Goal: Communication & Community: Connect with others

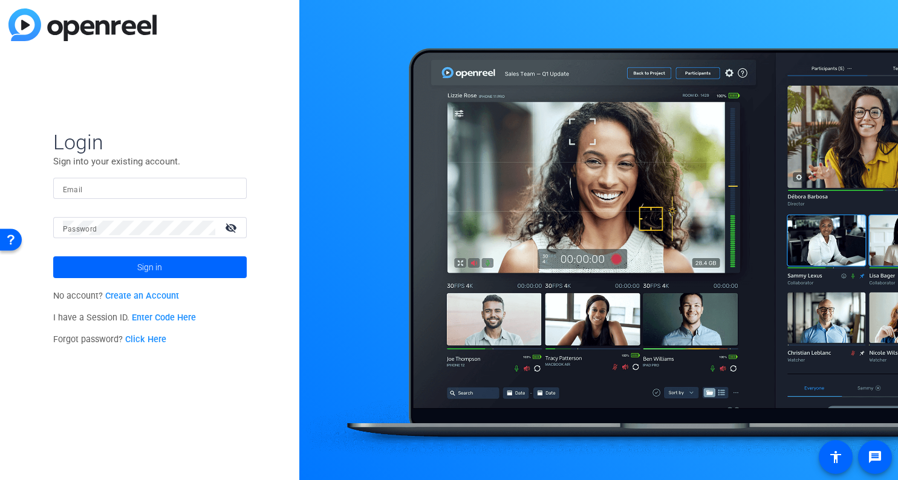
click at [199, 198] on div at bounding box center [150, 188] width 174 height 21
click at [200, 187] on input "Email" at bounding box center [150, 188] width 174 height 15
type input "[EMAIL_ADDRESS][DOMAIN_NAME]"
click at [171, 236] on div at bounding box center [139, 227] width 152 height 21
click at [53, 256] on button "Sign in" at bounding box center [150, 267] width 194 height 22
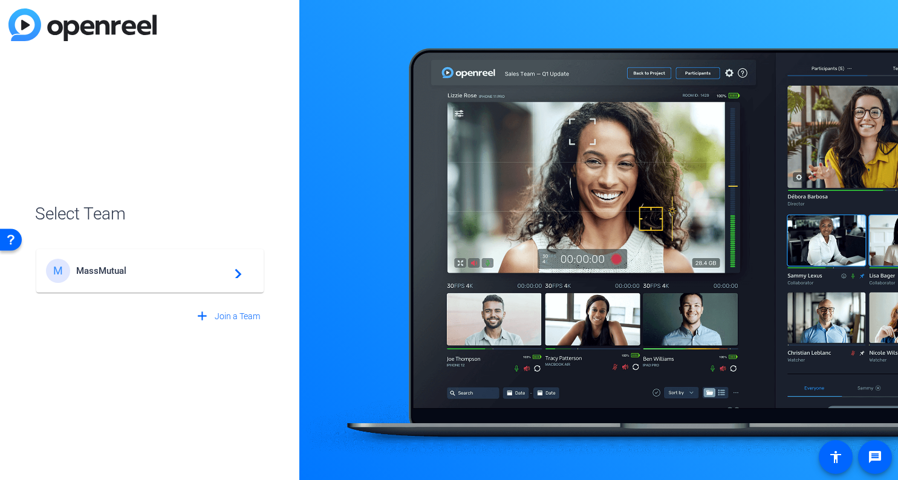
click at [86, 270] on span "MassMutual" at bounding box center [151, 271] width 151 height 11
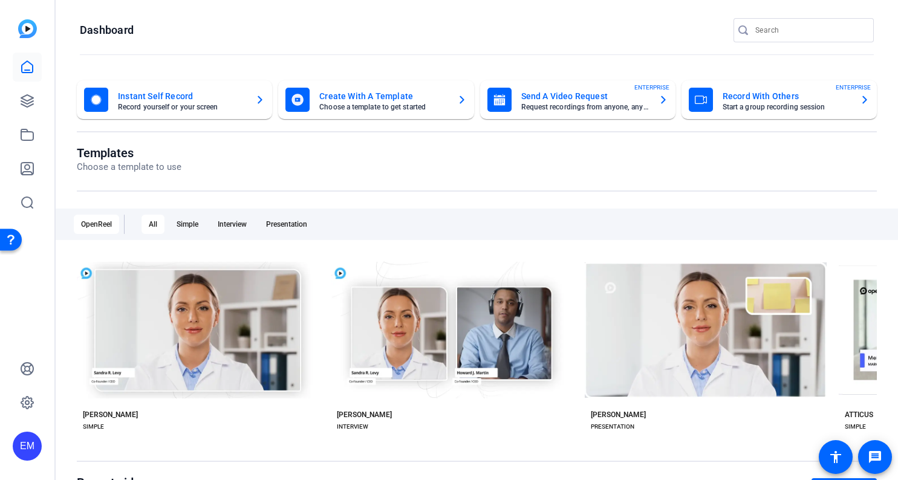
click at [30, 85] on div at bounding box center [27, 135] width 29 height 165
click at [30, 92] on link at bounding box center [27, 100] width 29 height 29
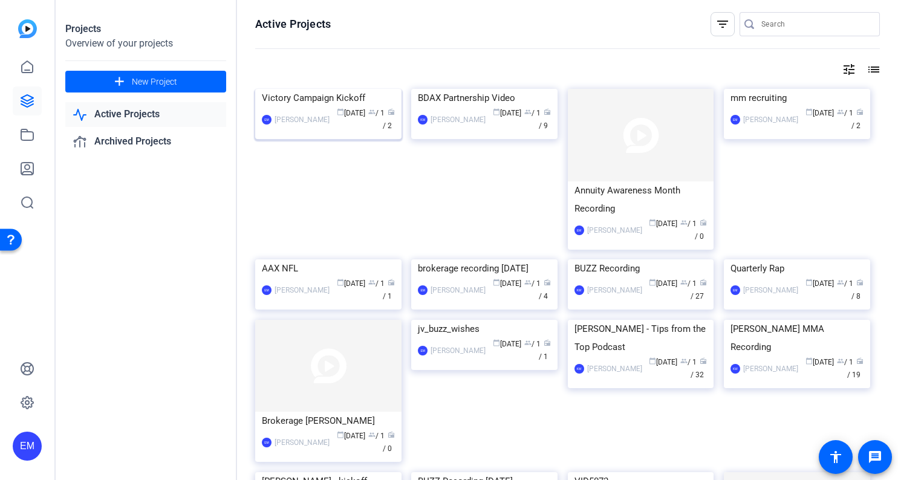
click at [343, 89] on img at bounding box center [328, 89] width 146 height 0
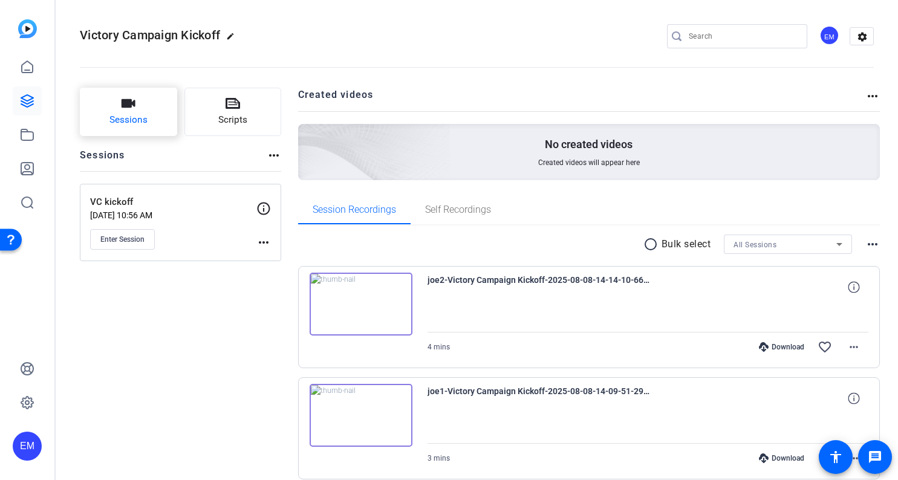
click at [148, 107] on button "Sessions" at bounding box center [128, 112] width 97 height 48
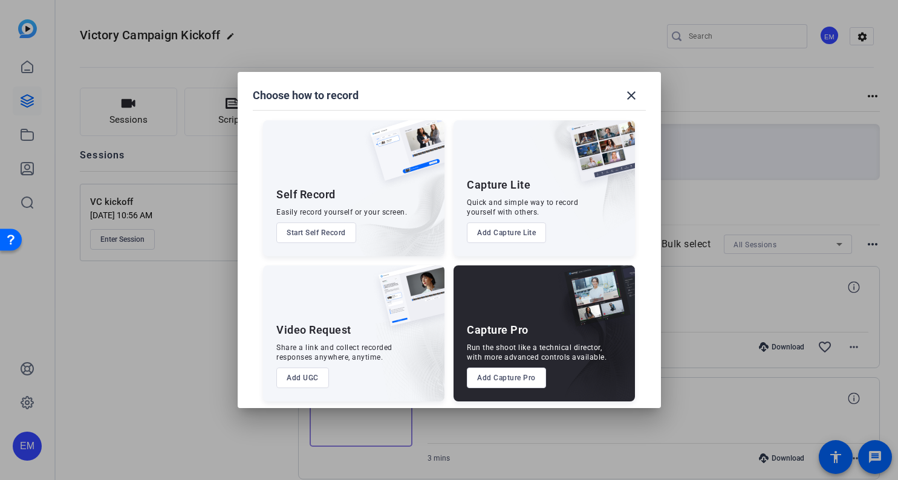
click at [493, 377] on button "Add Capture Pro" at bounding box center [506, 378] width 79 height 21
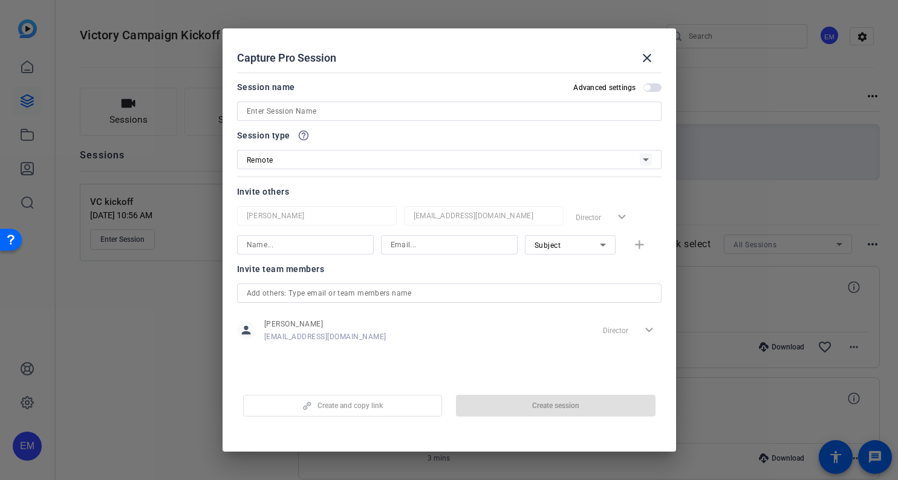
click at [394, 103] on div at bounding box center [449, 111] width 405 height 19
click at [394, 106] on input at bounding box center [449, 111] width 405 height 15
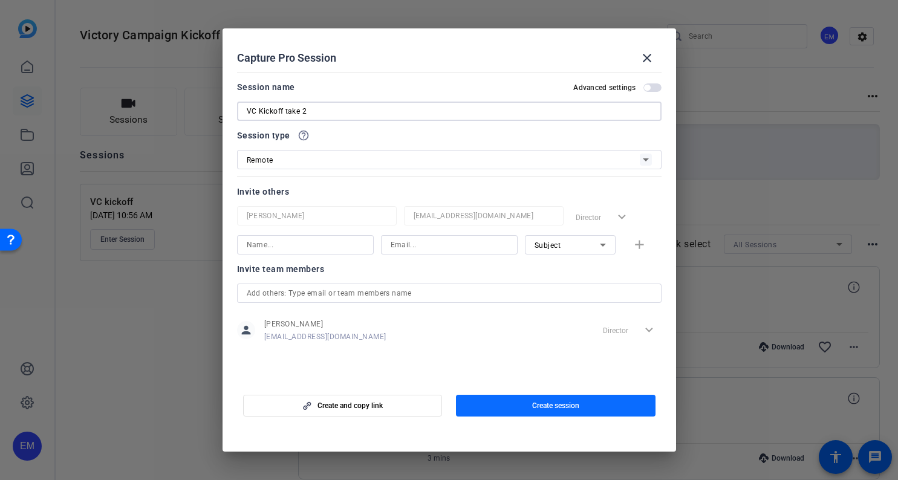
type input "VC Kickoff take 2"
click at [514, 401] on span "button" at bounding box center [556, 405] width 200 height 29
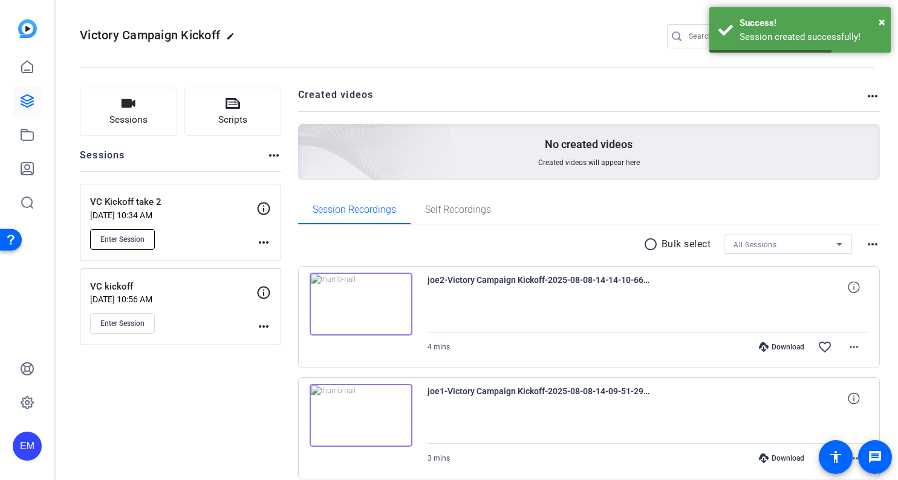
click at [120, 242] on span "Enter Session" at bounding box center [122, 240] width 44 height 10
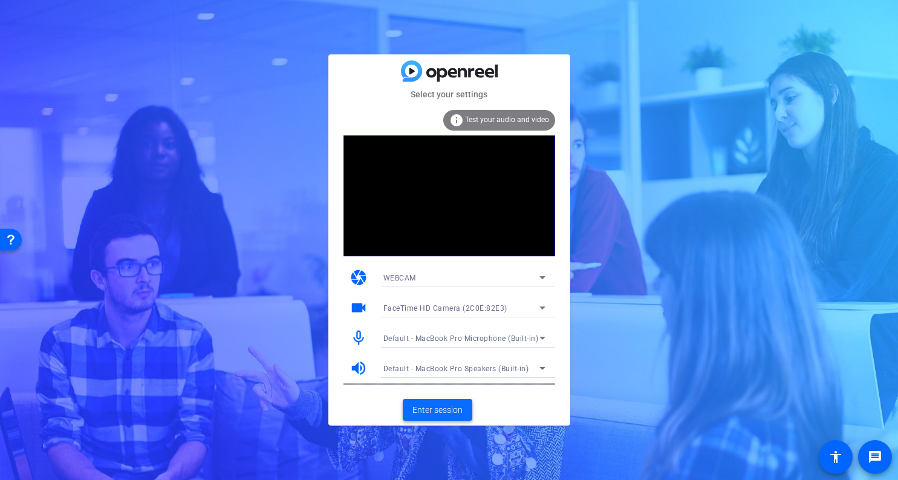
click at [444, 408] on span "Enter session" at bounding box center [437, 410] width 50 height 13
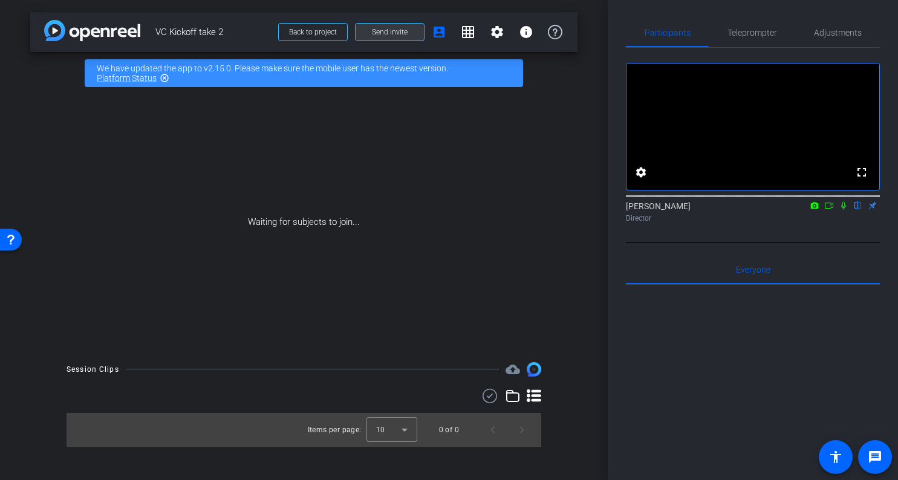
click at [392, 30] on span "Send invite" at bounding box center [390, 32] width 36 height 10
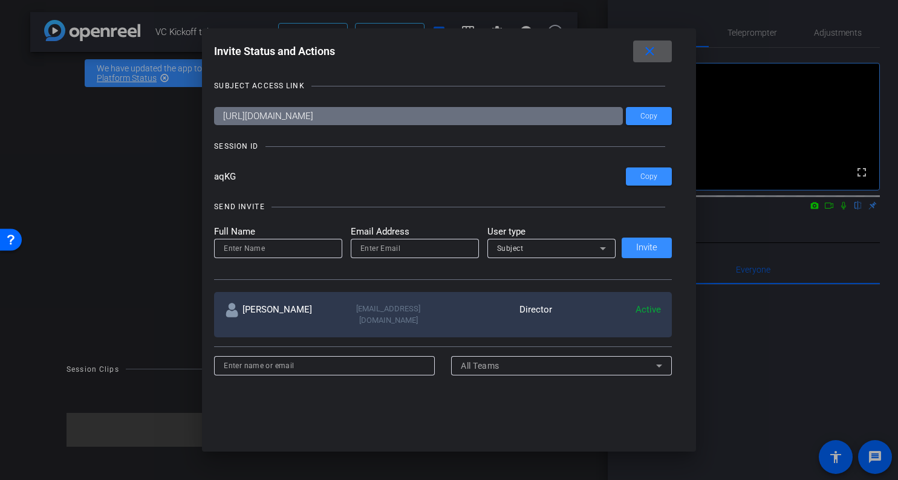
click at [312, 247] on input at bounding box center [278, 248] width 109 height 15
click at [411, 241] on input "email" at bounding box center [414, 248] width 109 height 15
click at [258, 247] on input "Kellie Palluck" at bounding box center [278, 248] width 109 height 15
type input "Kellie Paluck"
click at [441, 245] on input "email" at bounding box center [414, 248] width 109 height 15
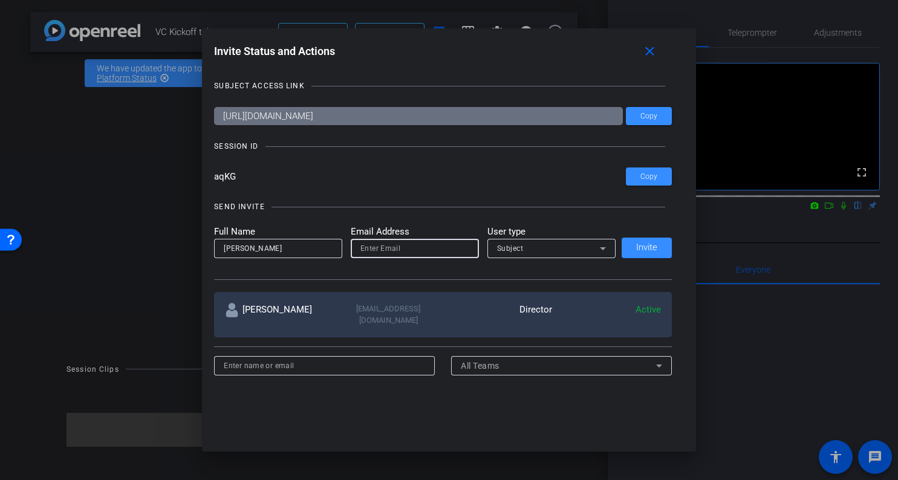
click at [431, 250] on input "email" at bounding box center [414, 248] width 109 height 15
paste input "kelliepaluck@massmutual.com"
type input "kelliepaluck@massmutual.com"
click at [536, 249] on div "Subject" at bounding box center [548, 248] width 103 height 15
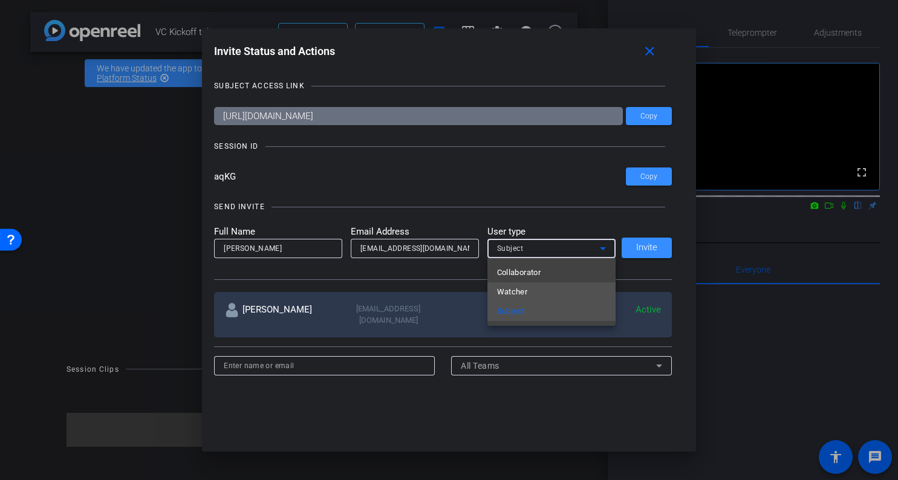
click at [527, 288] on span "Watcher" at bounding box center [512, 292] width 31 height 15
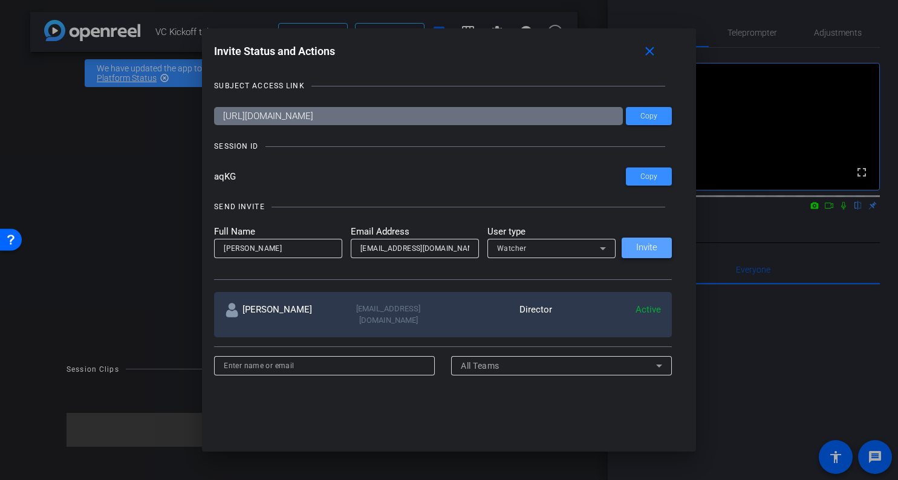
click at [651, 245] on span "Invite" at bounding box center [646, 247] width 21 height 9
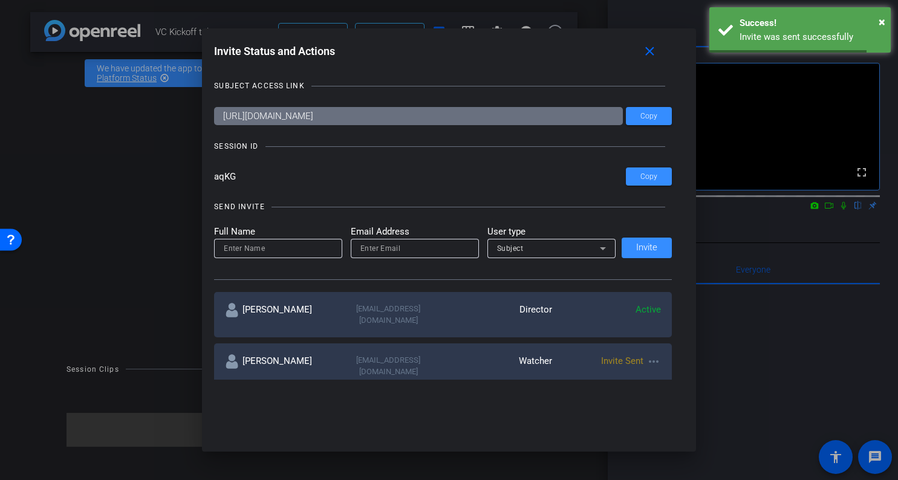
click at [299, 244] on input at bounding box center [278, 248] width 109 height 15
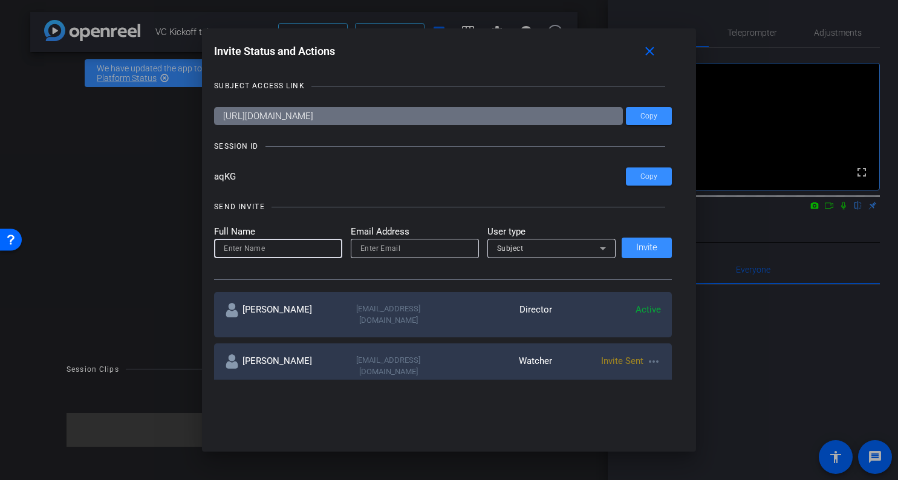
click at [299, 246] on input at bounding box center [278, 248] width 109 height 15
type input "Paul Voss"
click at [435, 240] on div at bounding box center [414, 248] width 109 height 19
click at [435, 247] on input "email" at bounding box center [414, 248] width 109 height 15
paste input "pvoss49@massmutual.com"
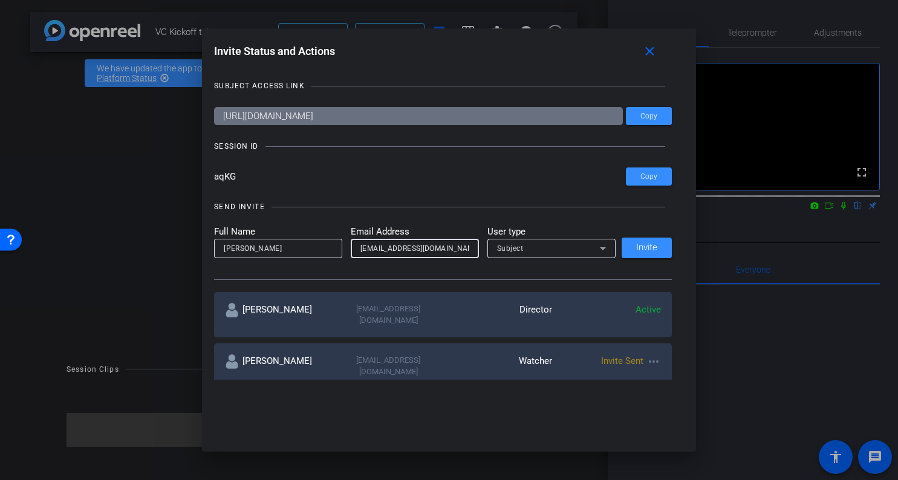
type input "pvoss49@massmutual.com"
click at [553, 248] on div "Subject" at bounding box center [548, 248] width 103 height 15
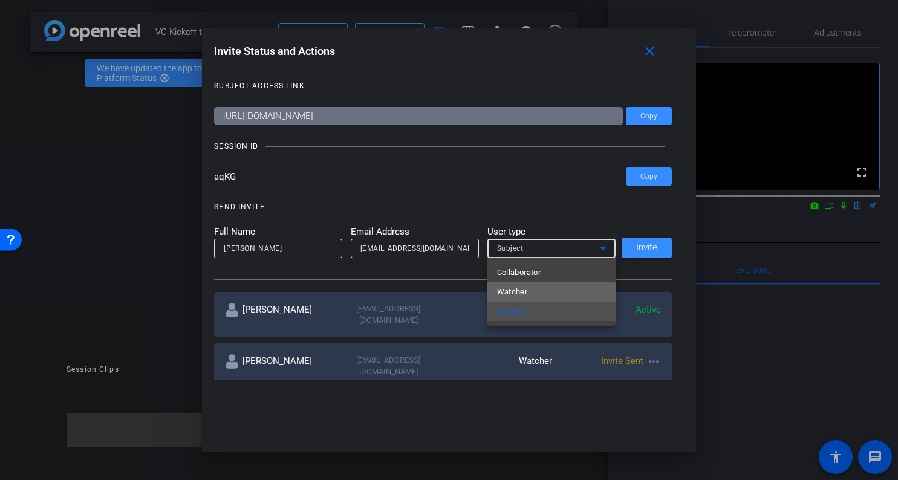
click at [540, 294] on mat-option "Watcher" at bounding box center [551, 291] width 128 height 19
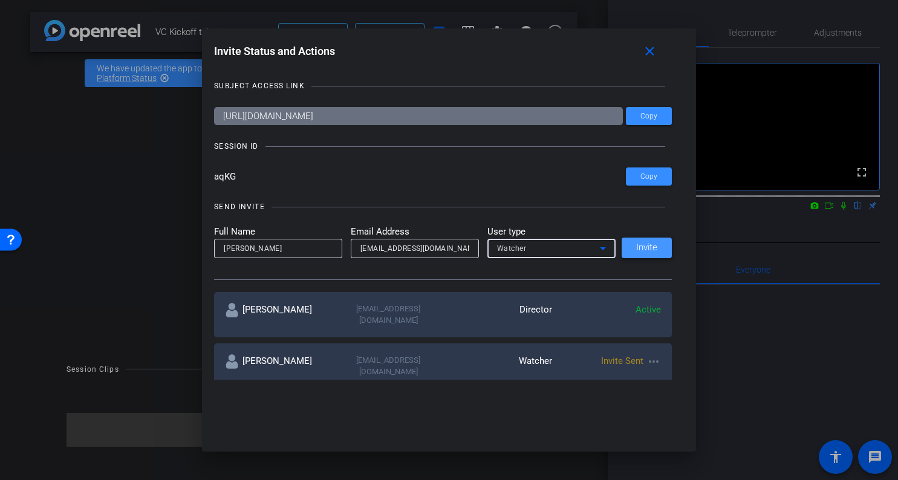
click at [650, 252] on span "Invite" at bounding box center [646, 247] width 21 height 9
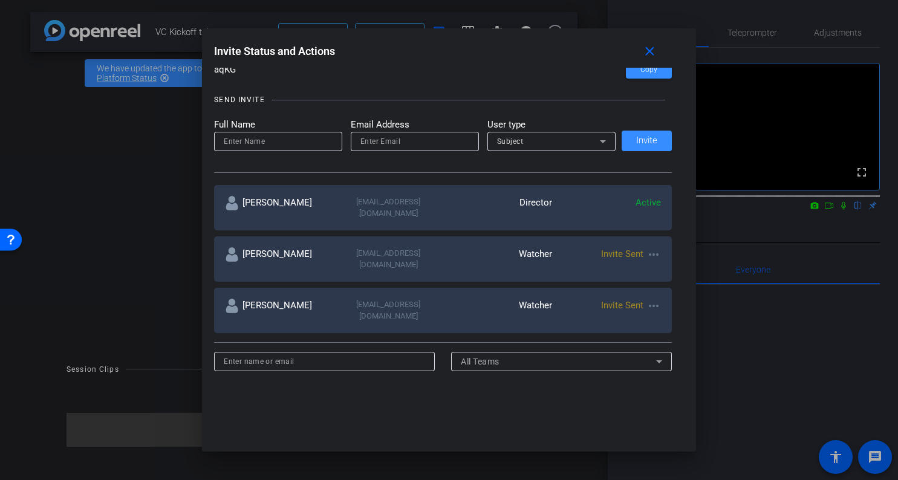
click at [367, 354] on input at bounding box center [324, 361] width 201 height 15
click at [296, 131] on mat-label "Full Name" at bounding box center [278, 125] width 128 height 14
click at [296, 140] on input at bounding box center [278, 141] width 109 height 15
type input "Vanessa Morin"
click at [410, 142] on input "email" at bounding box center [414, 141] width 109 height 15
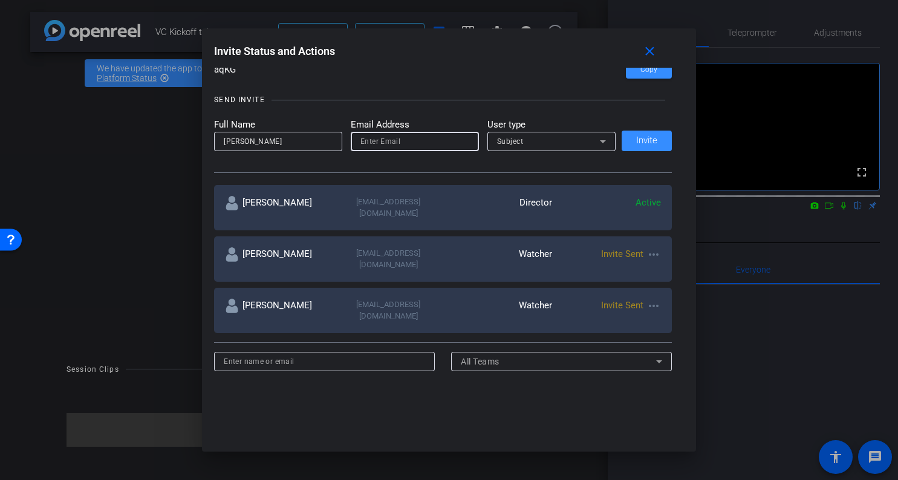
paste input "vmorin@massmutual.com"
type input "vmorin@massmutual.com"
click at [520, 146] on span "Subject" at bounding box center [510, 141] width 27 height 8
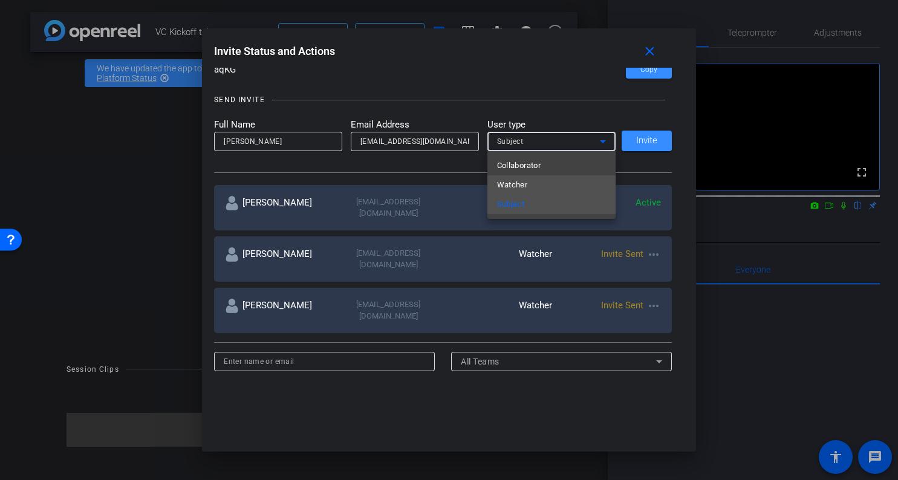
click at [521, 189] on span "Watcher" at bounding box center [512, 185] width 31 height 15
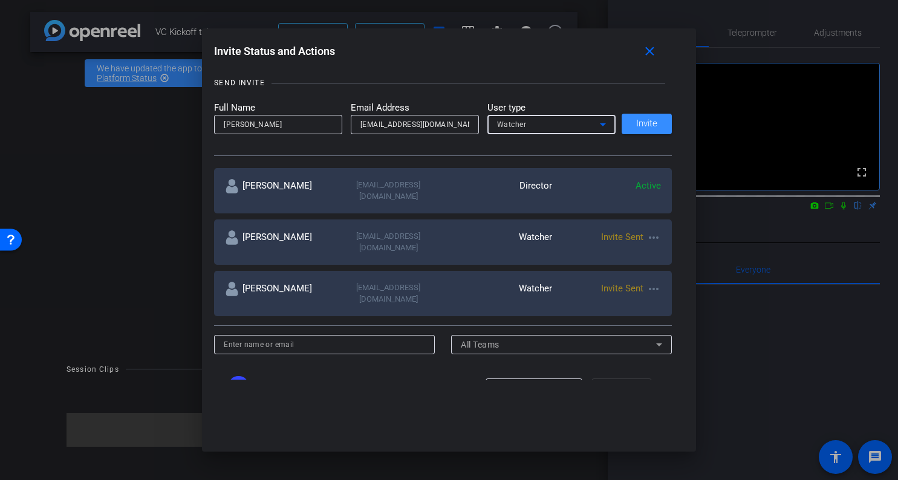
scroll to position [119, 0]
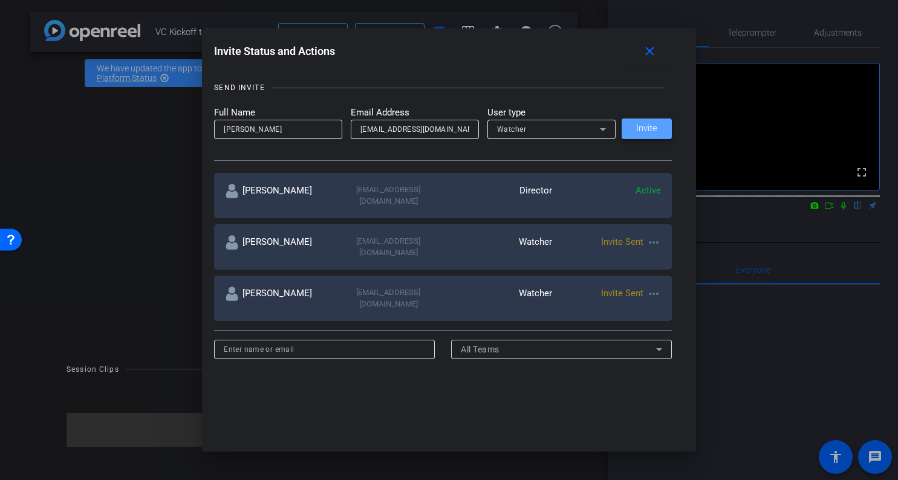
click at [651, 130] on span "Invite" at bounding box center [646, 128] width 21 height 9
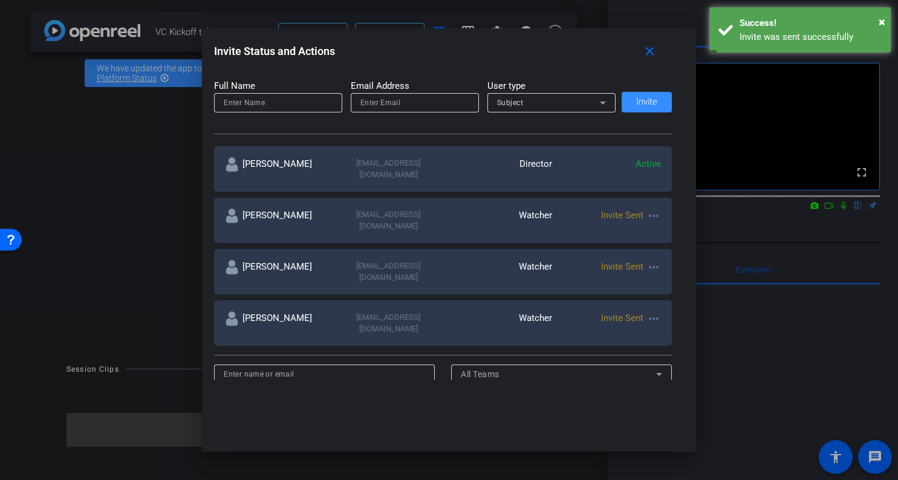
scroll to position [146, 0]
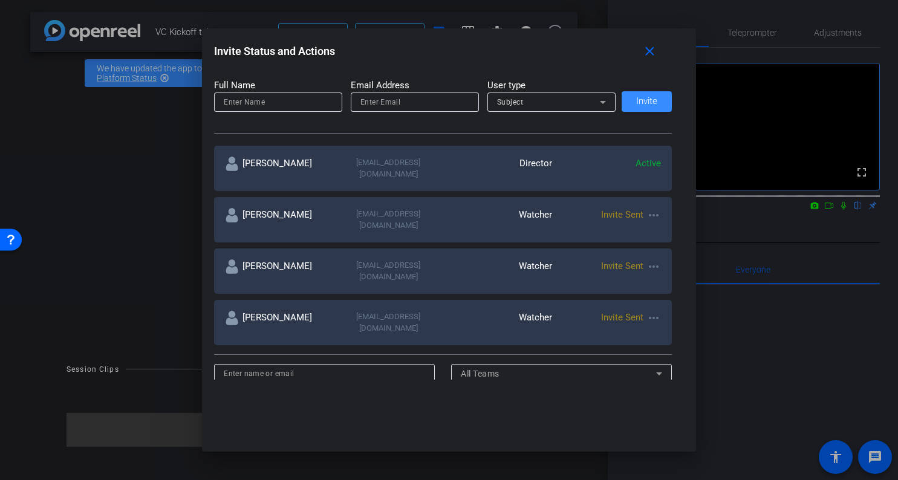
click at [295, 112] on div at bounding box center [278, 118] width 128 height 13
click at [296, 86] on mat-label "Full Name" at bounding box center [278, 86] width 128 height 14
click at [296, 96] on input at bounding box center [278, 102] width 109 height 15
click at [296, 100] on input at bounding box center [278, 102] width 109 height 15
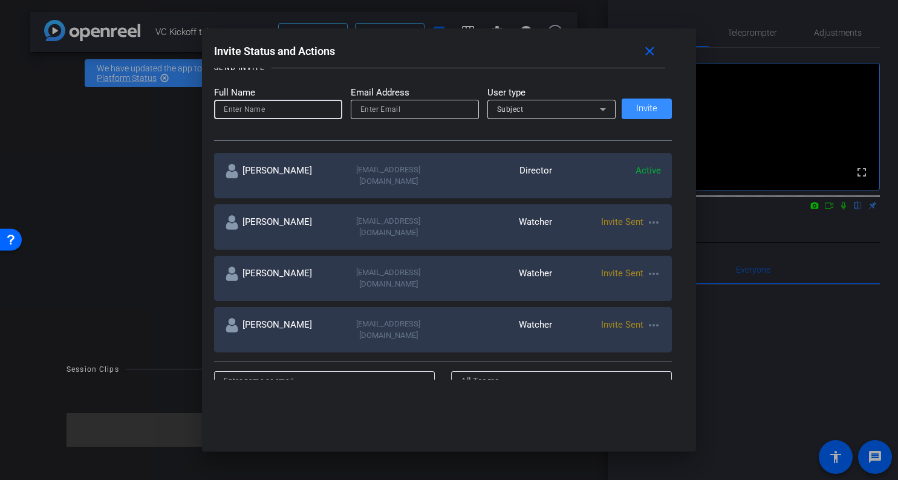
scroll to position [126, 0]
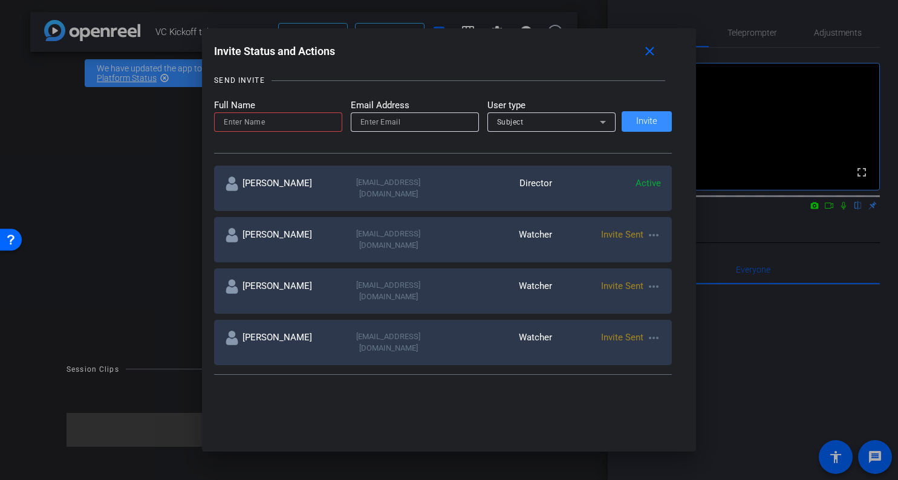
click at [293, 131] on mat-form-field at bounding box center [278, 121] width 128 height 19
click at [293, 121] on input at bounding box center [278, 122] width 109 height 15
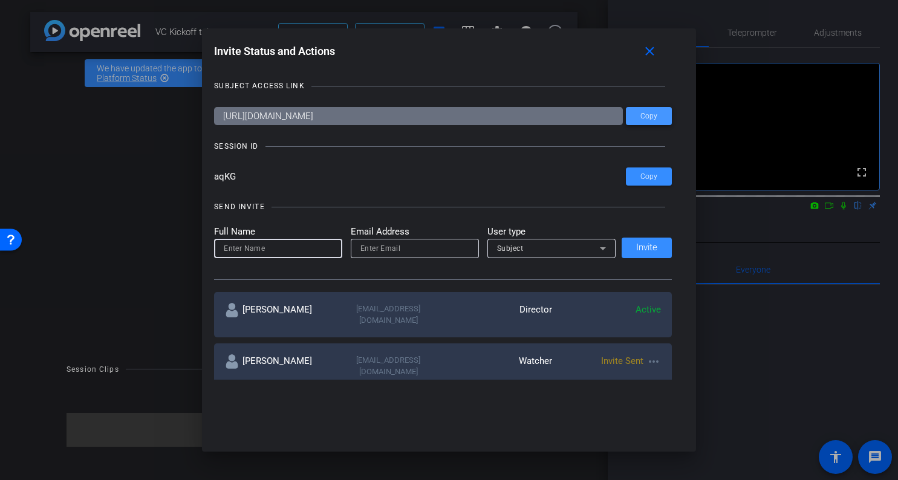
click at [654, 119] on span "Copy" at bounding box center [649, 116] width 17 height 9
click at [413, 245] on input "email" at bounding box center [414, 248] width 109 height 15
paste input "jmallee22@massmutual.com"
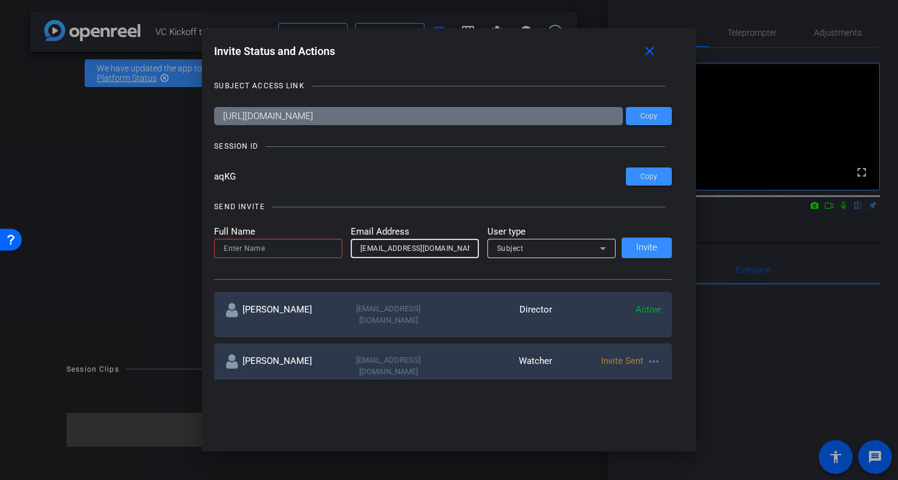
type input "jmallee22@massmutual.com"
click at [288, 246] on input at bounding box center [278, 248] width 109 height 15
type input "Joe Mallee"
click at [593, 239] on div "Subject" at bounding box center [551, 248] width 109 height 19
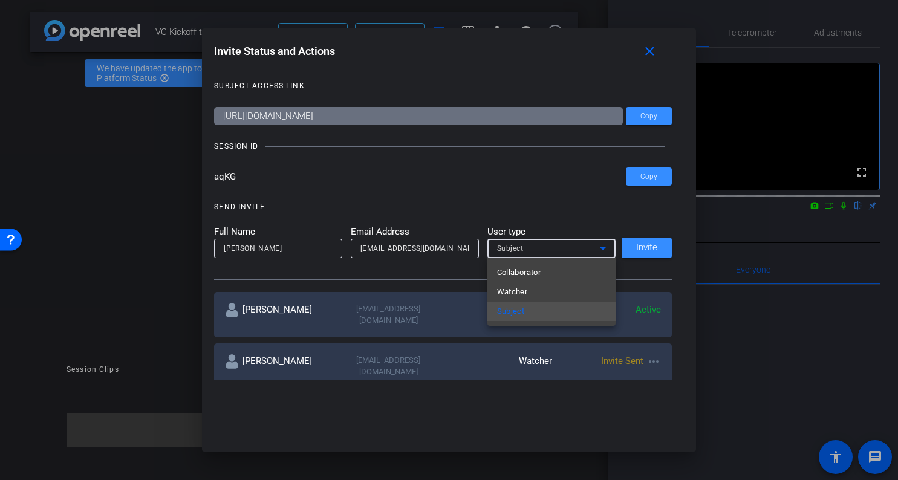
click at [592, 239] on div at bounding box center [449, 240] width 898 height 480
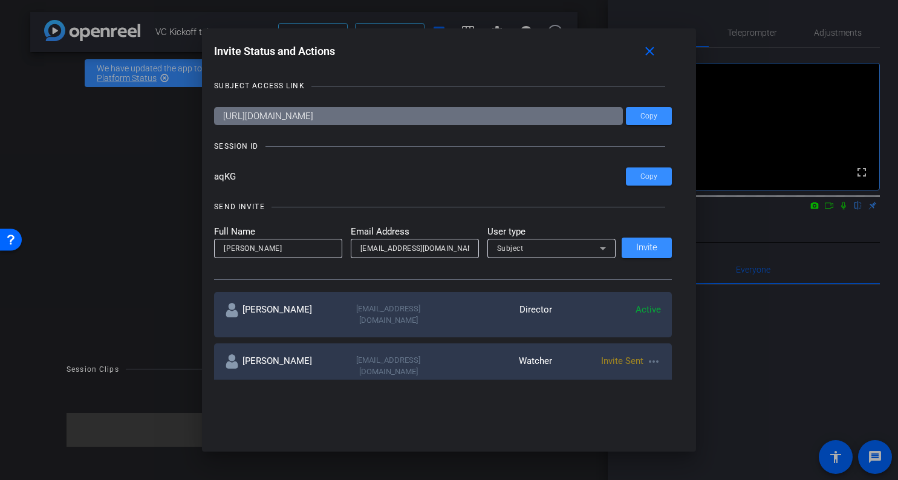
click at [590, 209] on div "SEND INVITE" at bounding box center [443, 207] width 458 height 12
click at [650, 249] on span "Invite" at bounding box center [646, 247] width 21 height 9
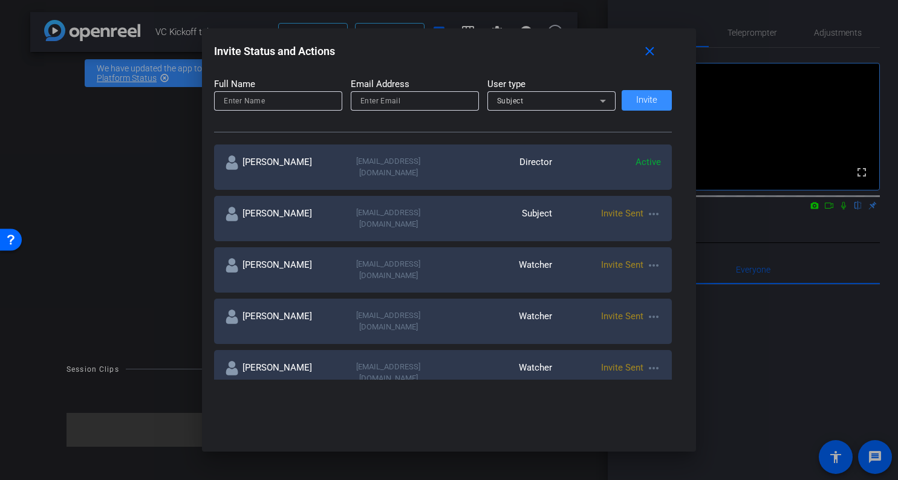
scroll to position [151, 0]
